Goal: Task Accomplishment & Management: Use online tool/utility

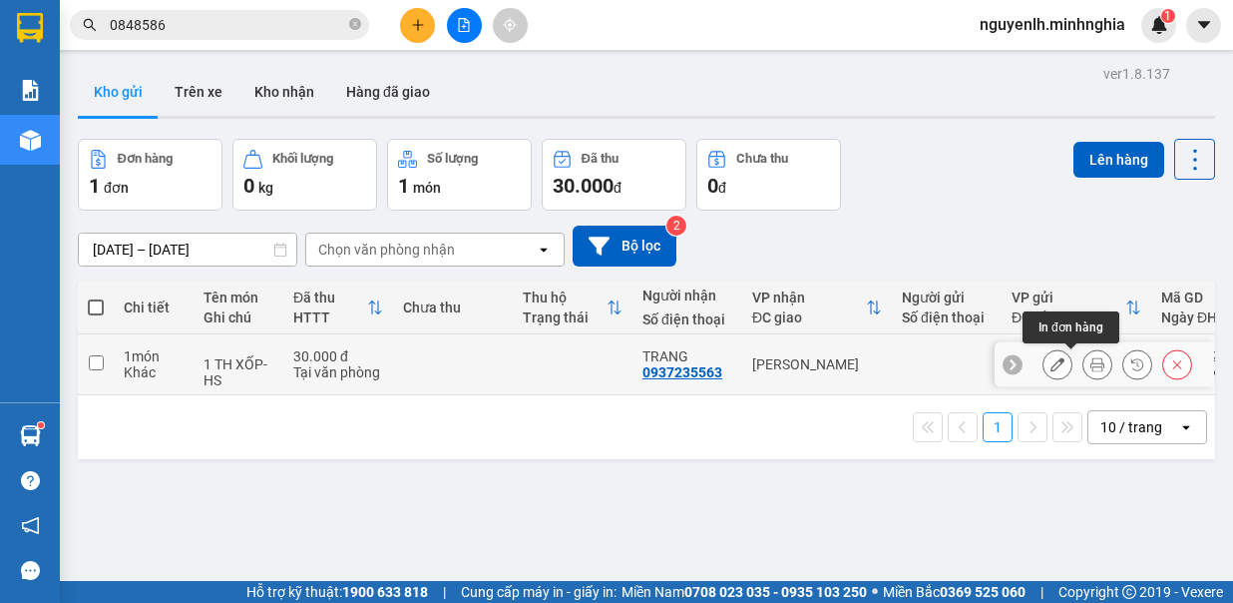
click at [1090, 368] on icon at bounding box center [1097, 364] width 14 height 14
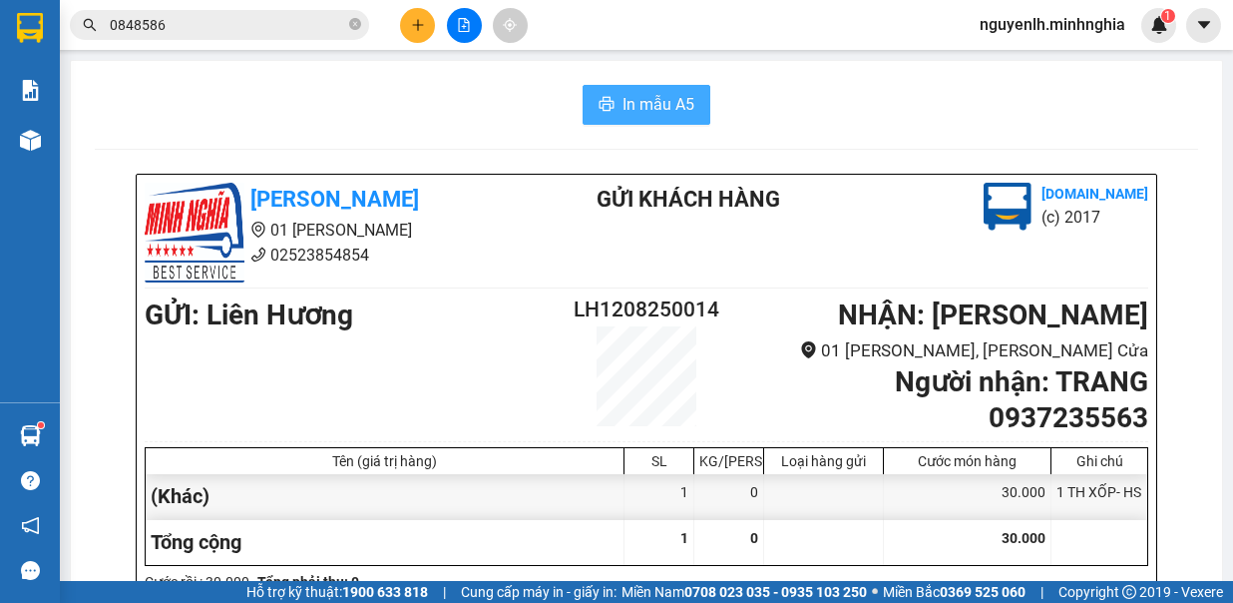
click at [599, 98] on icon "printer" at bounding box center [607, 104] width 16 height 16
click at [600, 106] on icon "printer" at bounding box center [607, 104] width 15 height 14
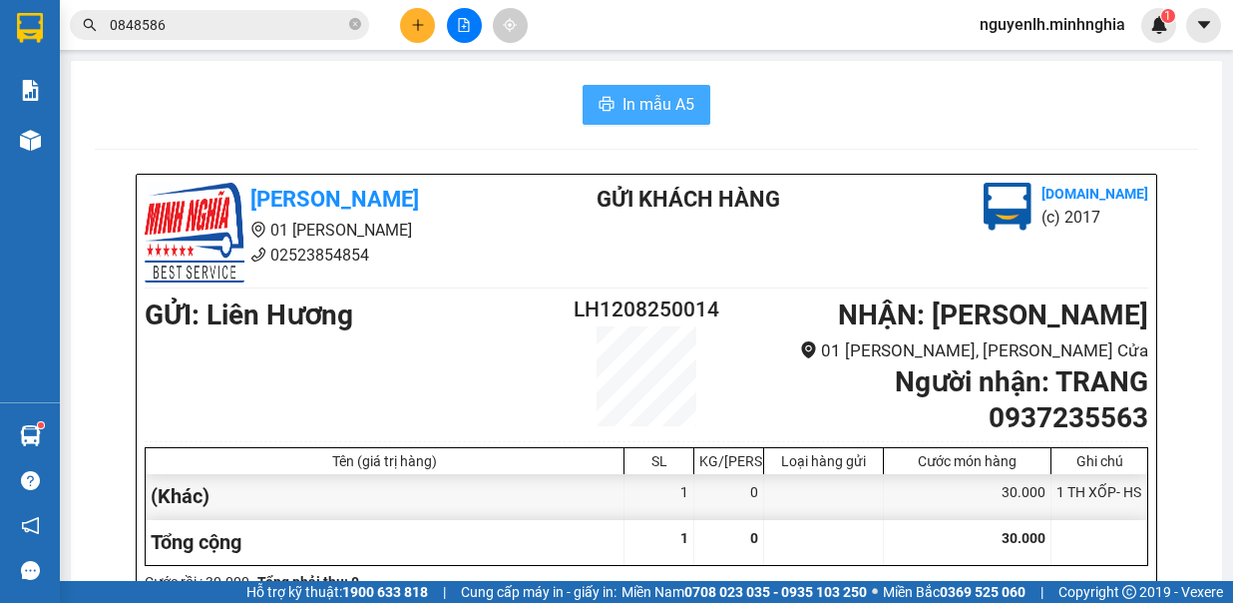
click at [630, 110] on span "In mẫu A5" at bounding box center [659, 104] width 72 height 25
